Goal: Transaction & Acquisition: Purchase product/service

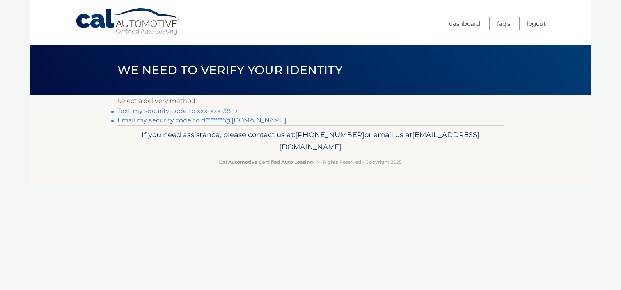
click at [170, 111] on link "Text my security code to xxx-xxx-3819" at bounding box center [177, 110] width 120 height 7
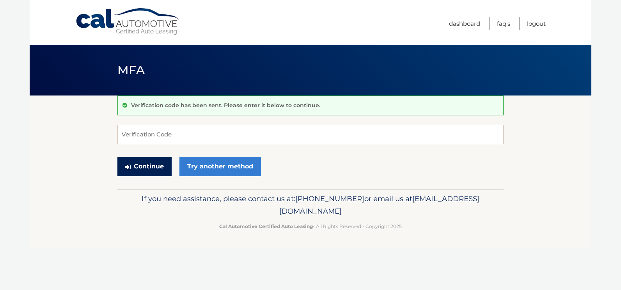
click at [155, 165] on button "Continue" at bounding box center [144, 167] width 54 height 20
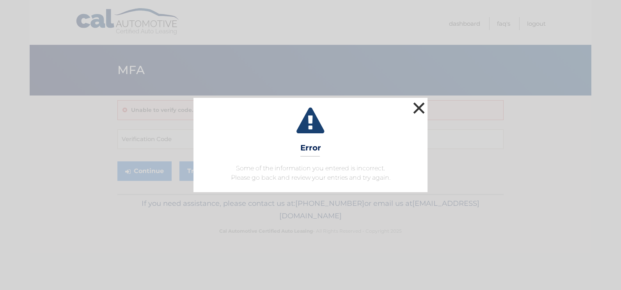
click at [422, 107] on button "×" at bounding box center [419, 108] width 16 height 16
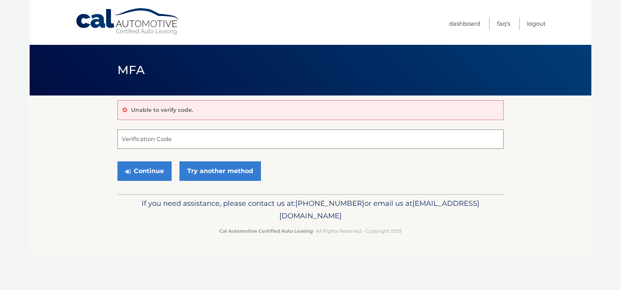
click at [168, 138] on input "Verification Code" at bounding box center [310, 140] width 386 height 20
type input "504925"
click at [153, 168] on button "Continue" at bounding box center [144, 172] width 54 height 20
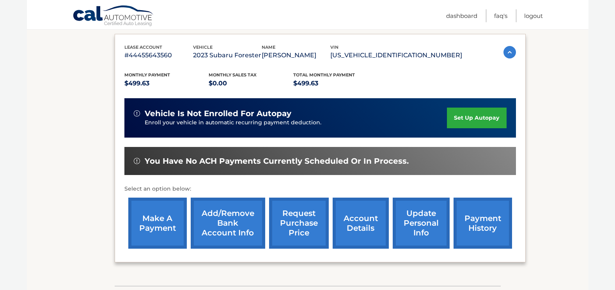
scroll to position [117, 0]
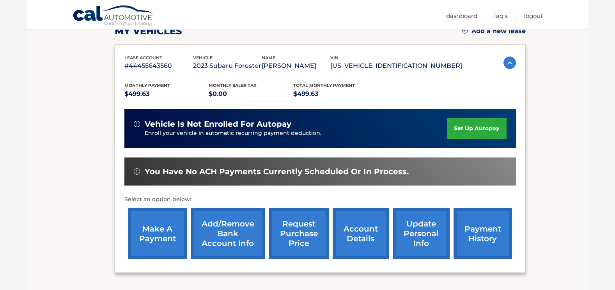
click at [160, 239] on link "make a payment" at bounding box center [157, 233] width 59 height 51
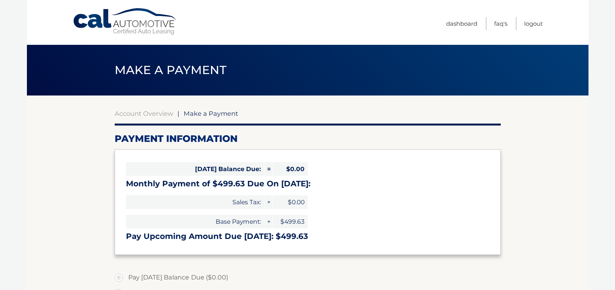
select select "ZDc0ZmRkZWMtNmE1NS00MjJhLTg0YjQtMjc2ZjIyY2FkODcw"
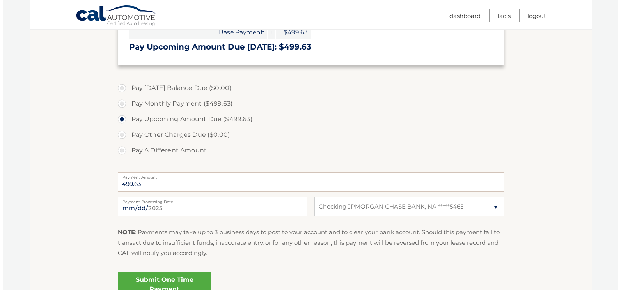
scroll to position [195, 0]
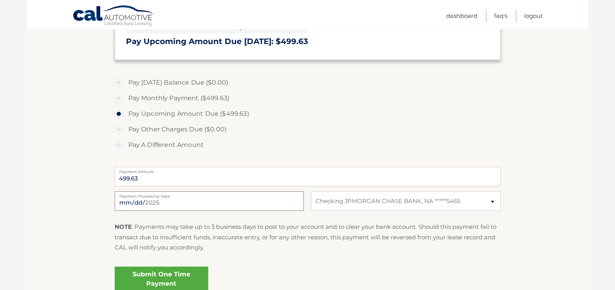
click at [167, 203] on input "[DATE]" at bounding box center [209, 202] width 189 height 20
click at [159, 204] on input "[DATE]" at bounding box center [209, 202] width 189 height 20
type input "[DATE]"
click at [176, 278] on link "Submit One Time Payment" at bounding box center [162, 279] width 94 height 25
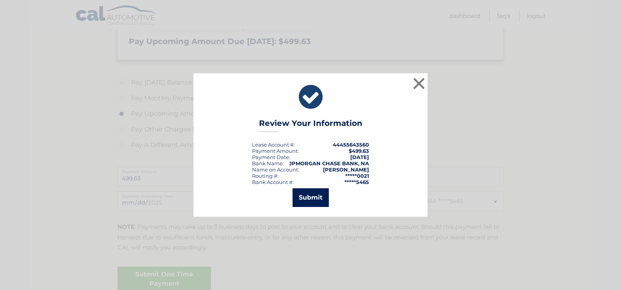
click at [312, 198] on button "Submit" at bounding box center [311, 197] width 36 height 19
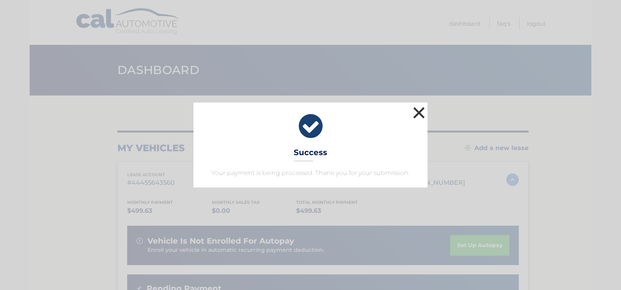
click at [418, 114] on button "×" at bounding box center [419, 113] width 16 height 16
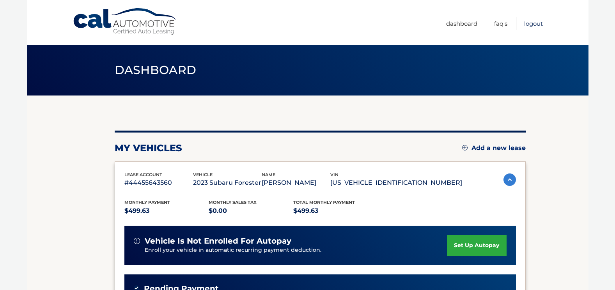
click at [536, 25] on link "Logout" at bounding box center [533, 23] width 19 height 13
